Goal: Information Seeking & Learning: Find specific page/section

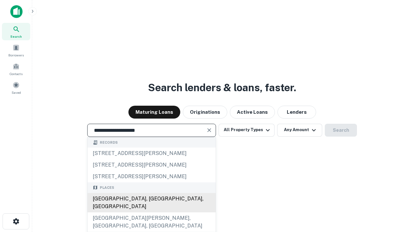
click at [151, 212] on div "[GEOGRAPHIC_DATA], [GEOGRAPHIC_DATA], [GEOGRAPHIC_DATA]" at bounding box center [151, 202] width 128 height 19
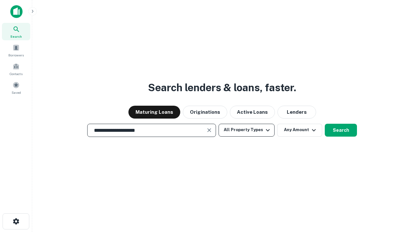
type input "**********"
click at [246, 130] on button "All Property Types" at bounding box center [246, 130] width 56 height 13
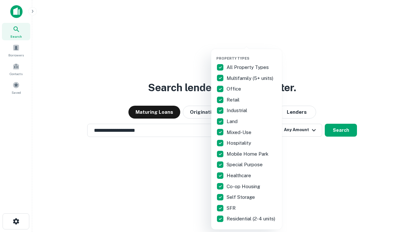
click at [252, 54] on button "button" at bounding box center [251, 54] width 71 height 0
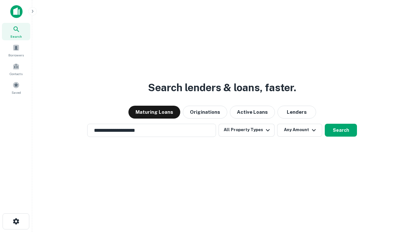
scroll to position [10, 0]
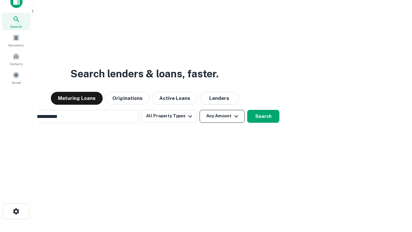
click at [199, 110] on button "Any Amount" at bounding box center [221, 116] width 45 height 13
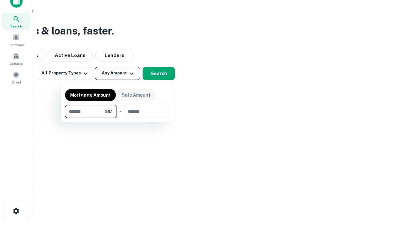
type input "*******"
click at [117, 118] on button "button" at bounding box center [117, 118] width 105 height 0
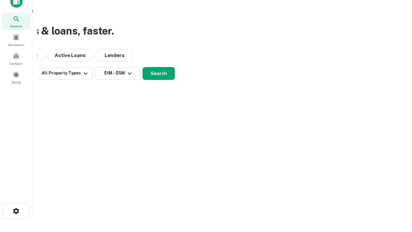
scroll to position [4, 119]
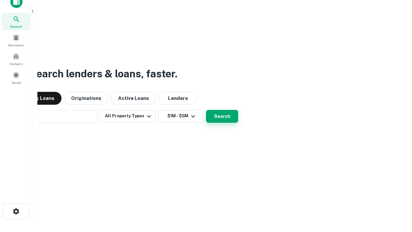
click at [206, 110] on button "Search" at bounding box center [222, 116] width 32 height 13
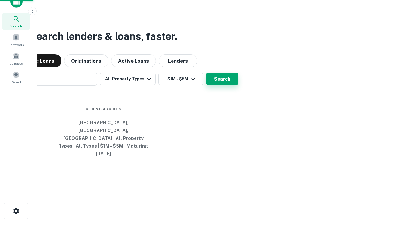
scroll to position [17, 182]
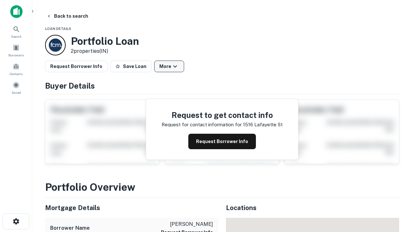
click at [169, 66] on button "More" at bounding box center [169, 66] width 30 height 12
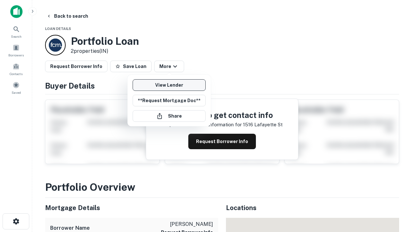
click at [169, 85] on link "View Lender" at bounding box center [169, 85] width 73 height 12
